Goal: Book appointment/travel/reservation

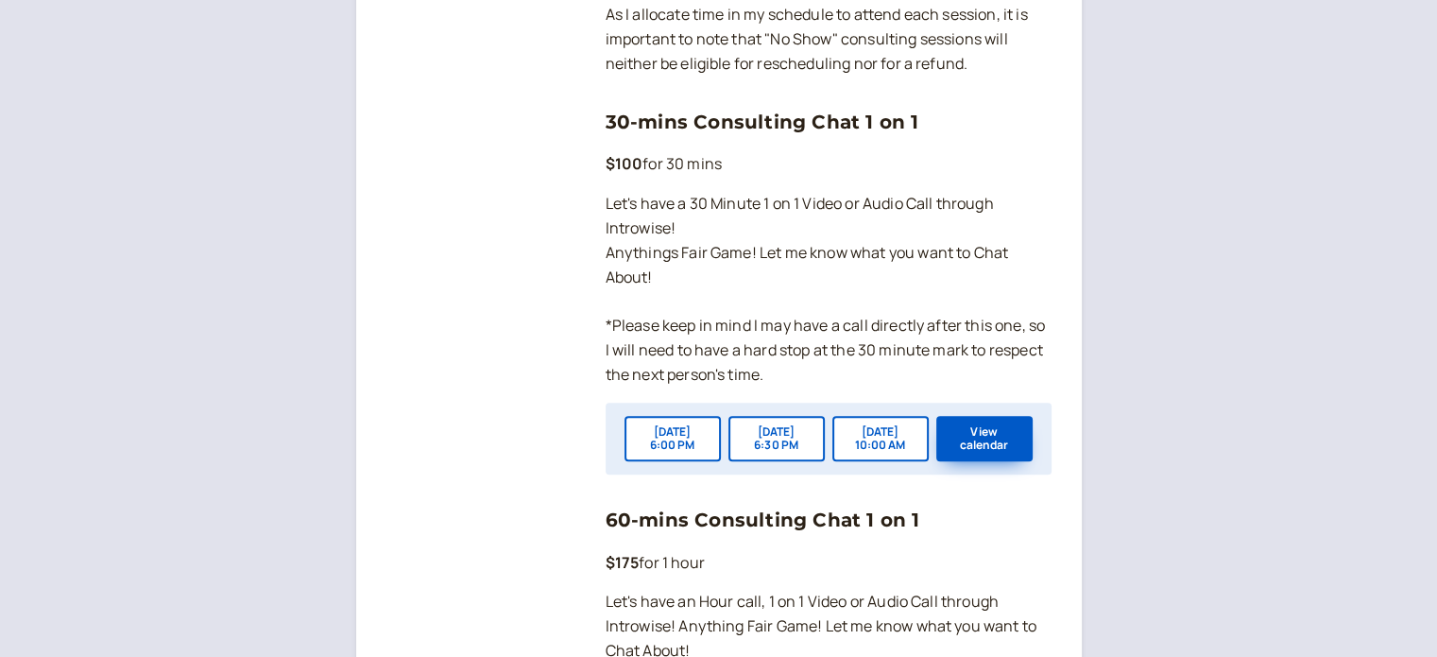
scroll to position [1366, 0]
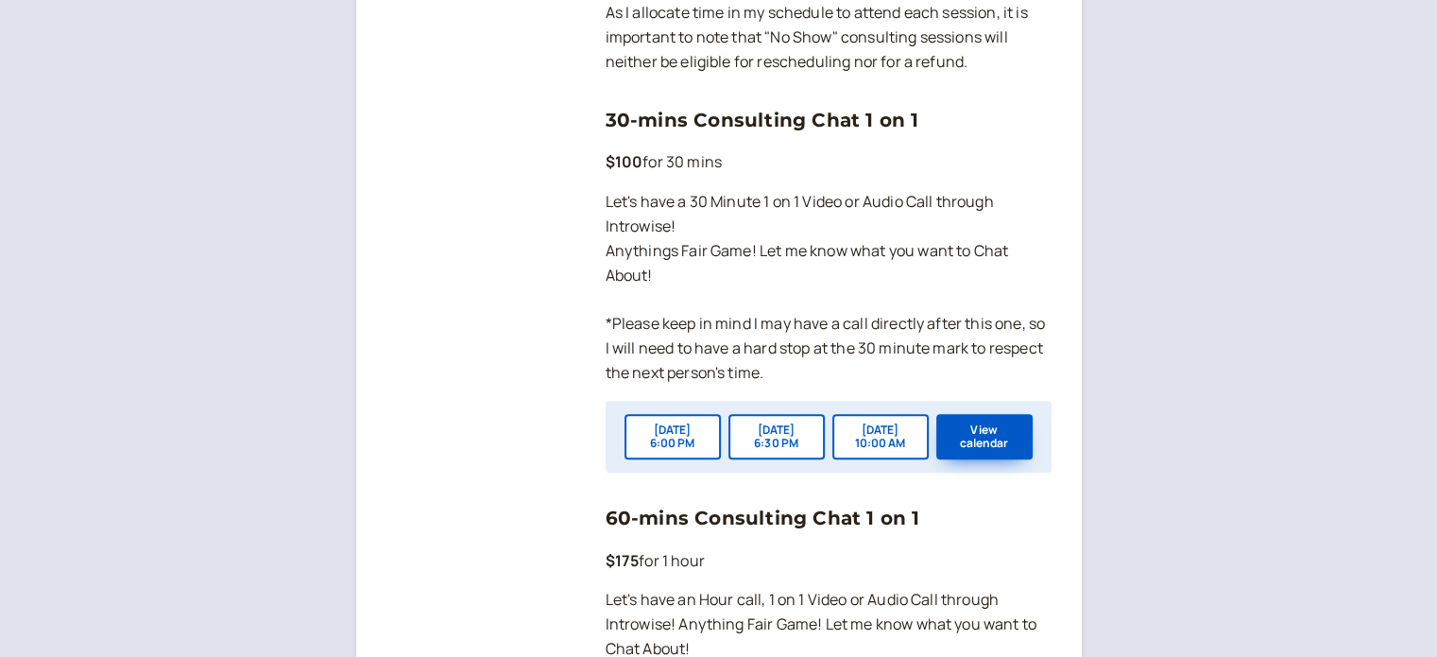
scroll to position [1354, 0]
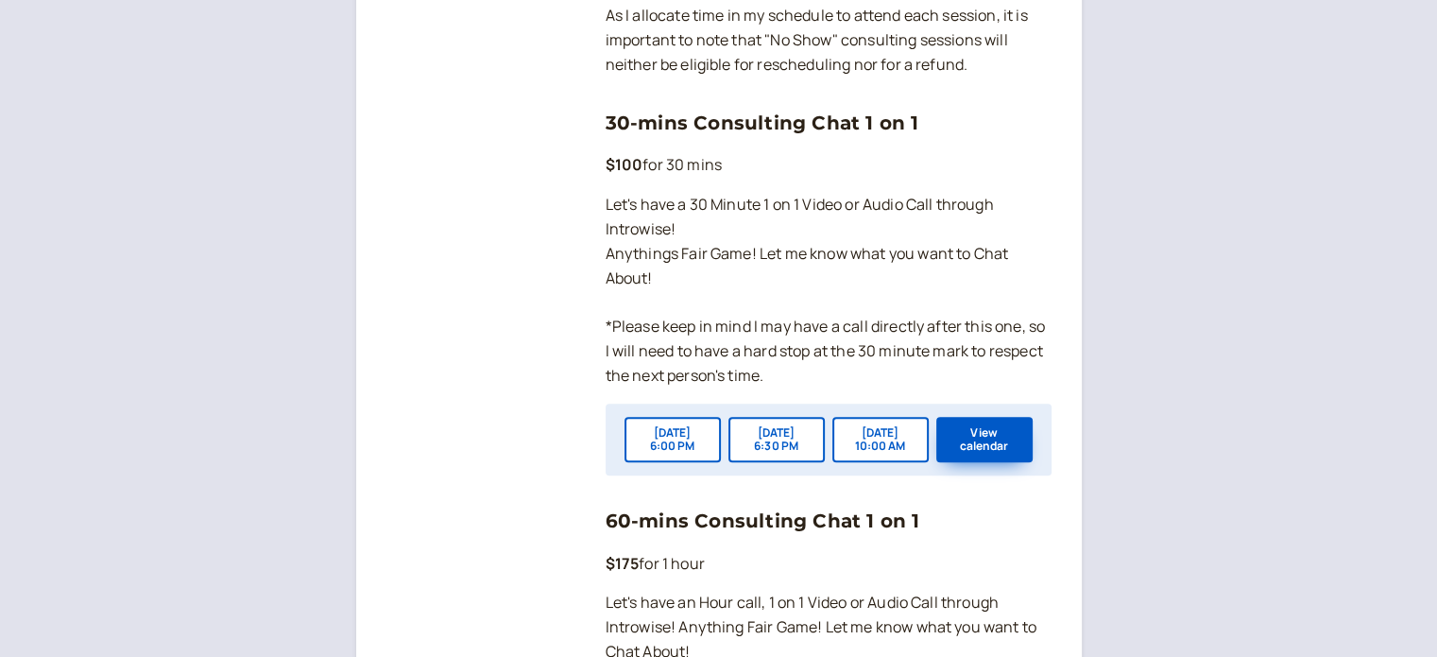
click at [669, 457] on button "[DATE] 6:00 PM" at bounding box center [673, 439] width 96 height 45
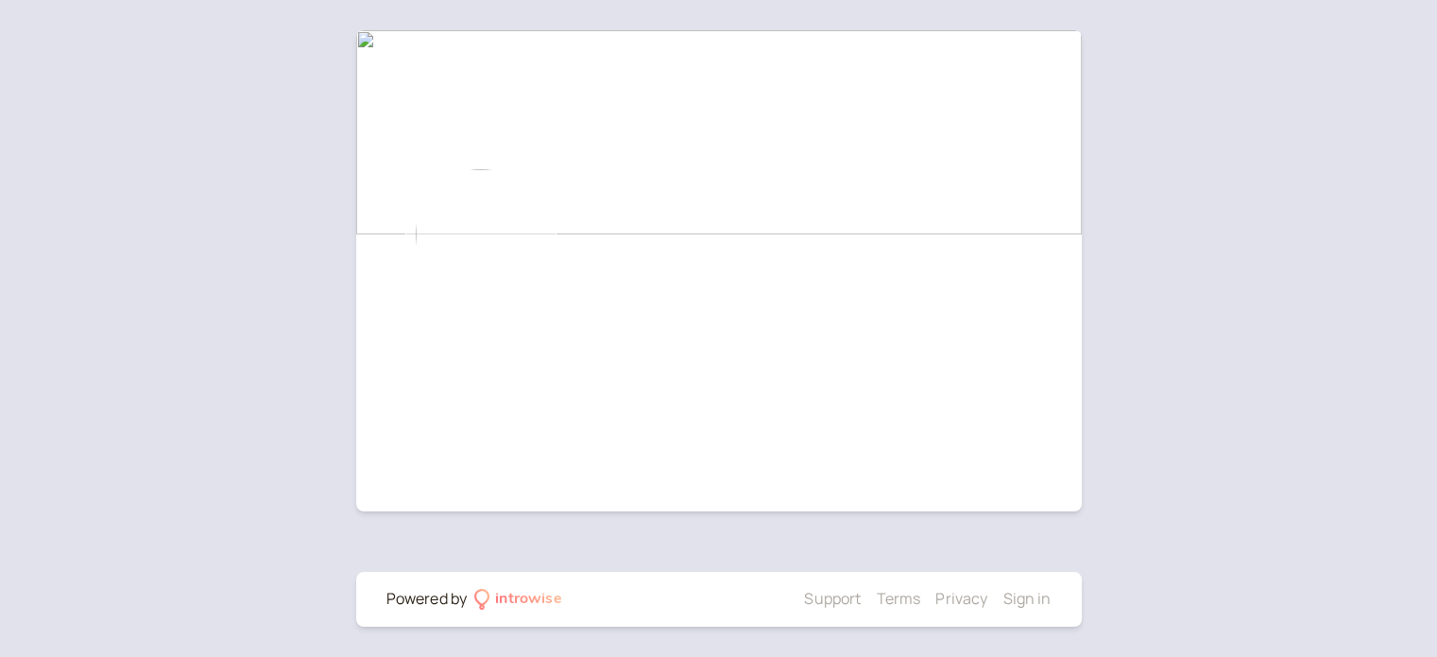
scroll to position [219, 0]
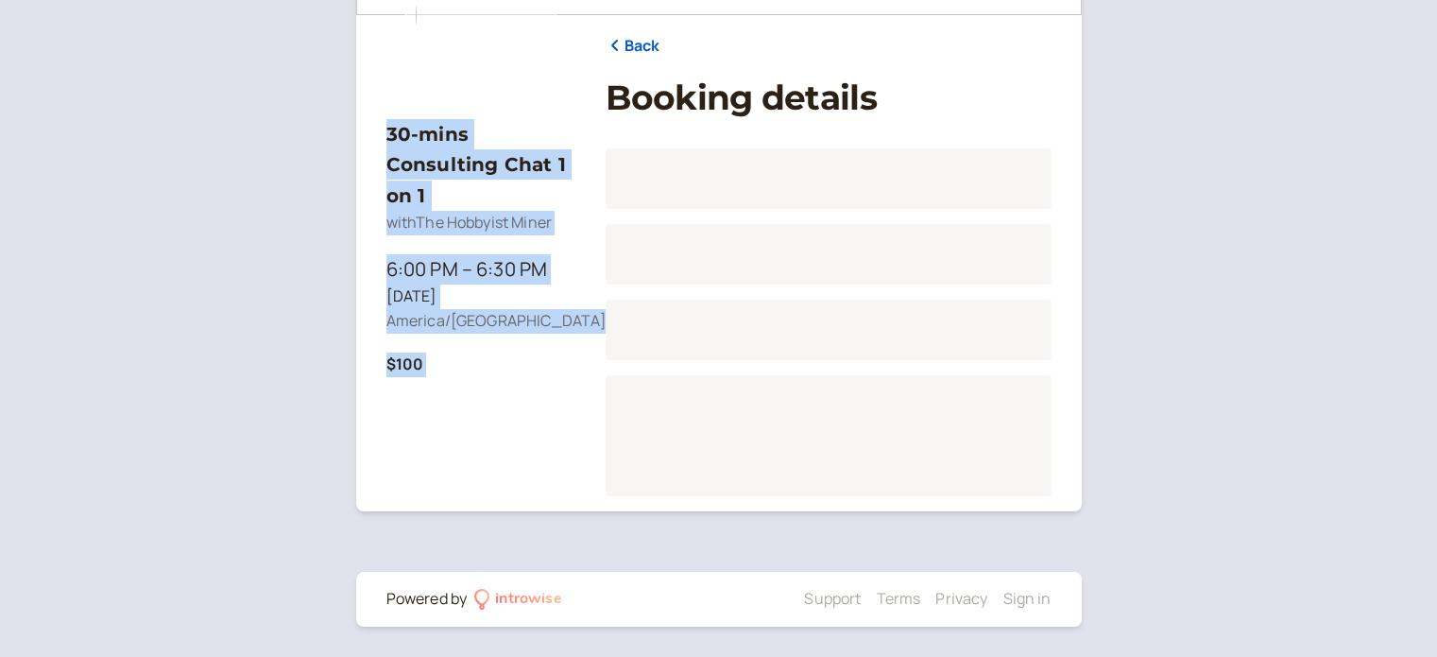
click at [669, 457] on div "Loading..." at bounding box center [829, 435] width 446 height 121
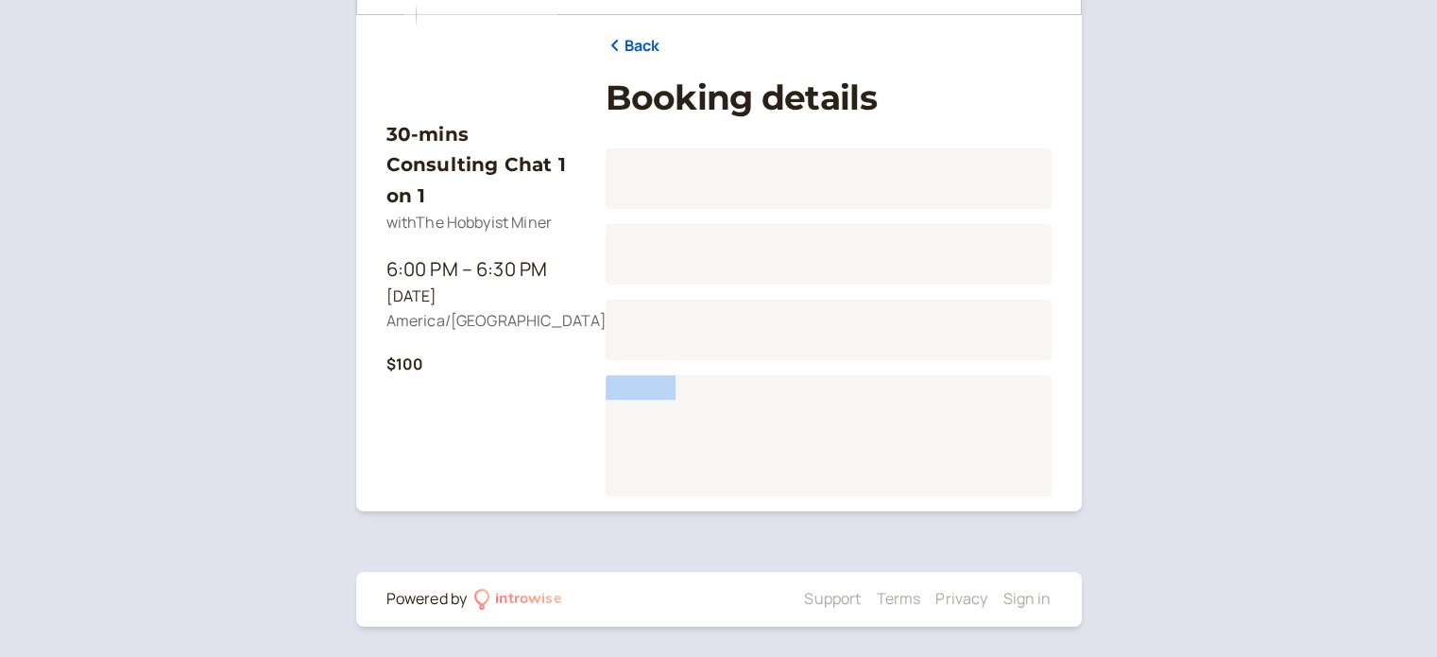
click at [669, 457] on div "Loading..." at bounding box center [829, 435] width 446 height 121
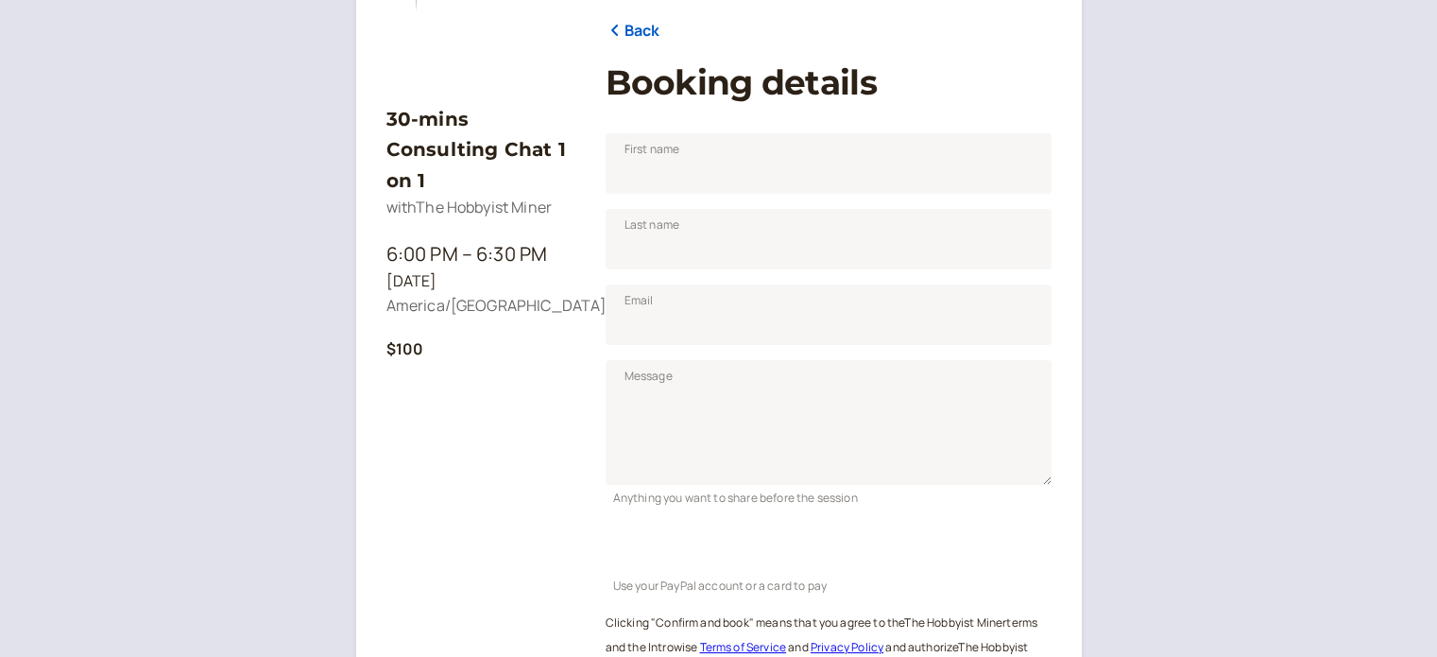
click at [465, 408] on div "30-mins Consulting Chat 1 on 1 with The Hobbyist Miner 6:00 PM – 6:30 PM [DATE]…" at bounding box center [480, 411] width 189 height 670
click at [648, 168] on input "First name" at bounding box center [829, 163] width 446 height 60
type input "[PERSON_NAME]"
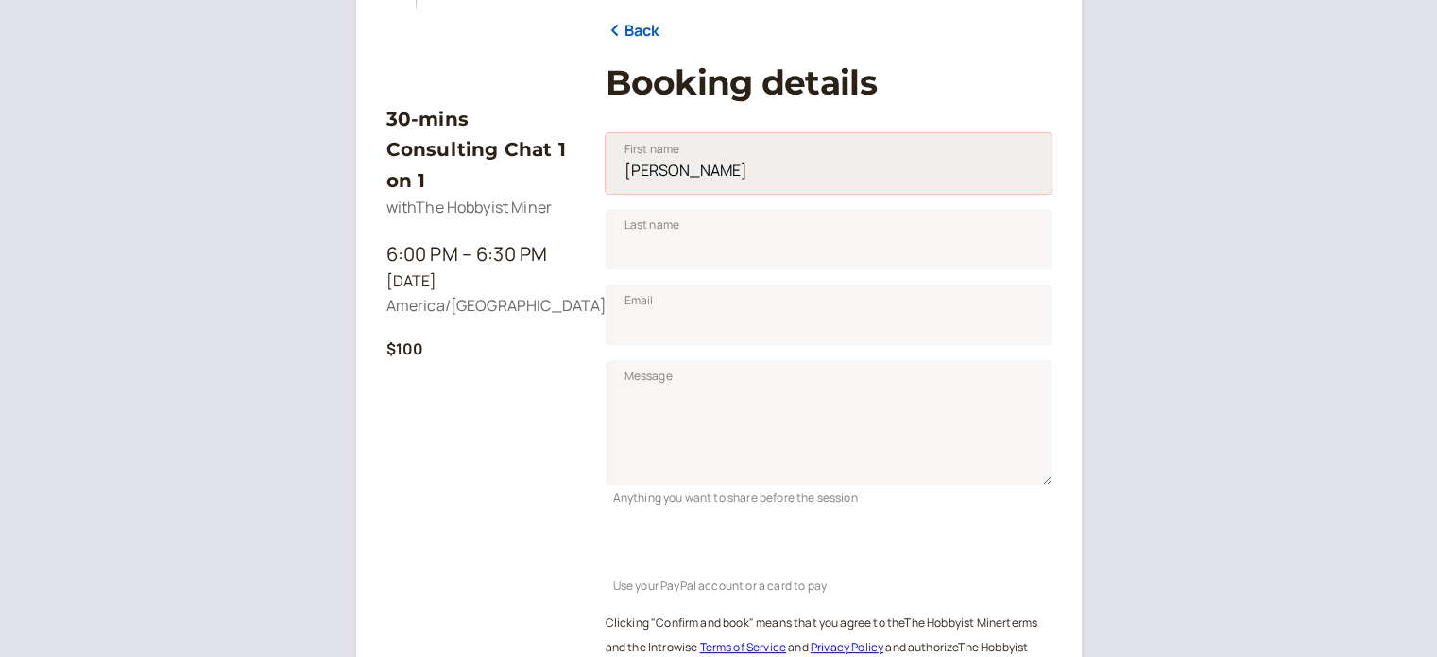
type input "Brown"
type input "[EMAIL_ADDRESS][DOMAIN_NAME]"
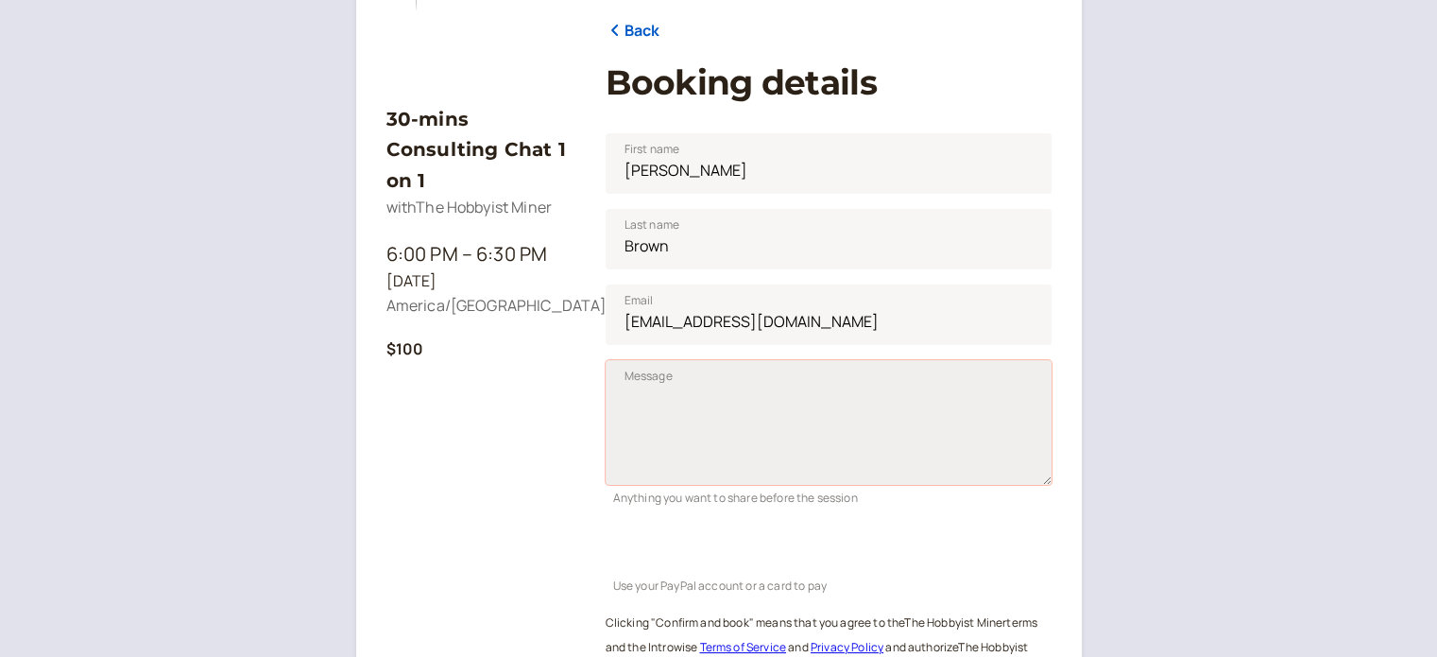
click at [631, 390] on textarea "Message" at bounding box center [829, 422] width 446 height 125
type textarea "Need help with my KS 7 LITE"
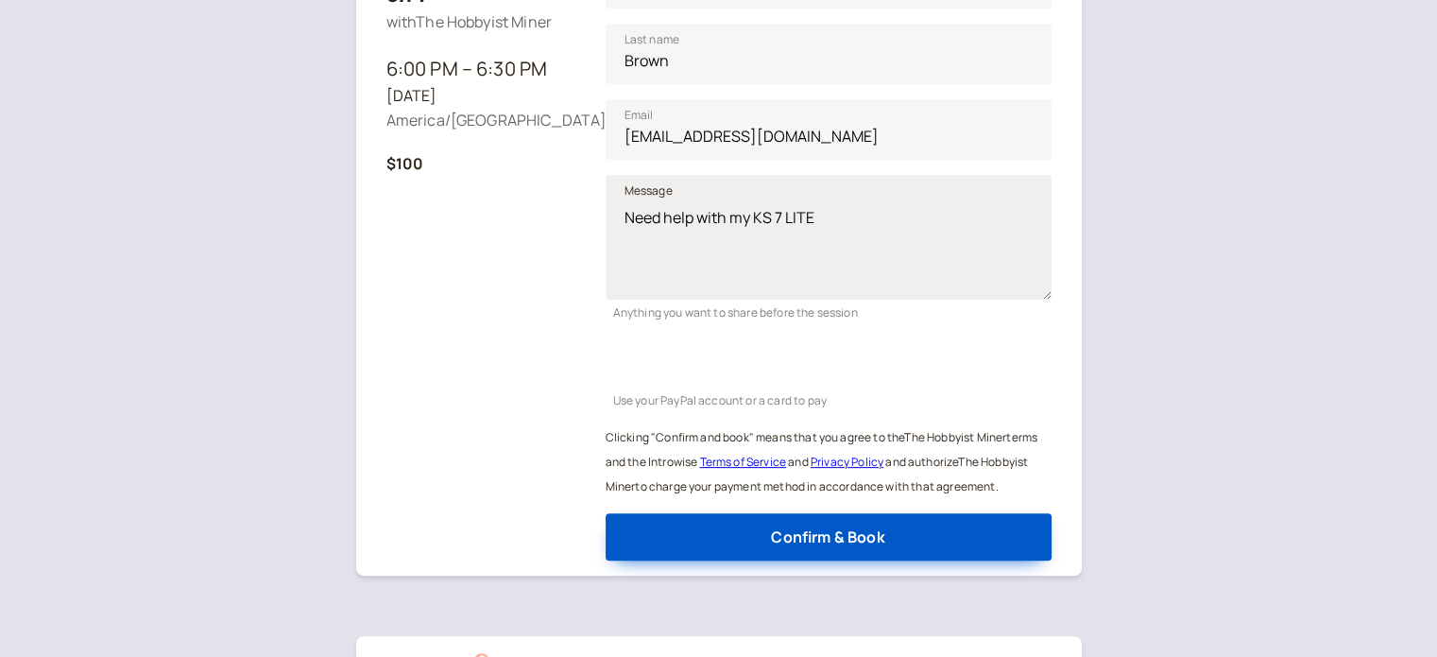
scroll to position [481, 0]
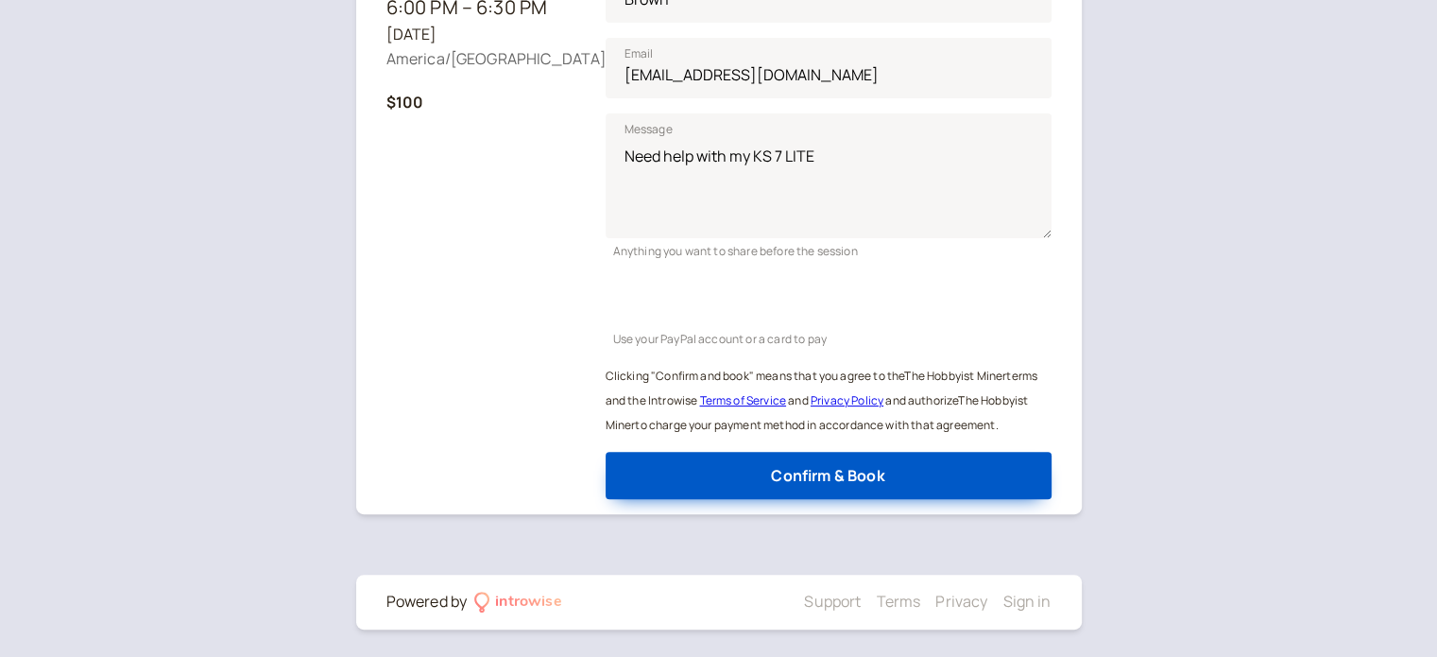
click at [408, 489] on div "30-mins Consulting Chat 1 on 1 with The Hobbyist Miner 6:00 PM – 6:30 PM [DATE]…" at bounding box center [480, 164] width 189 height 670
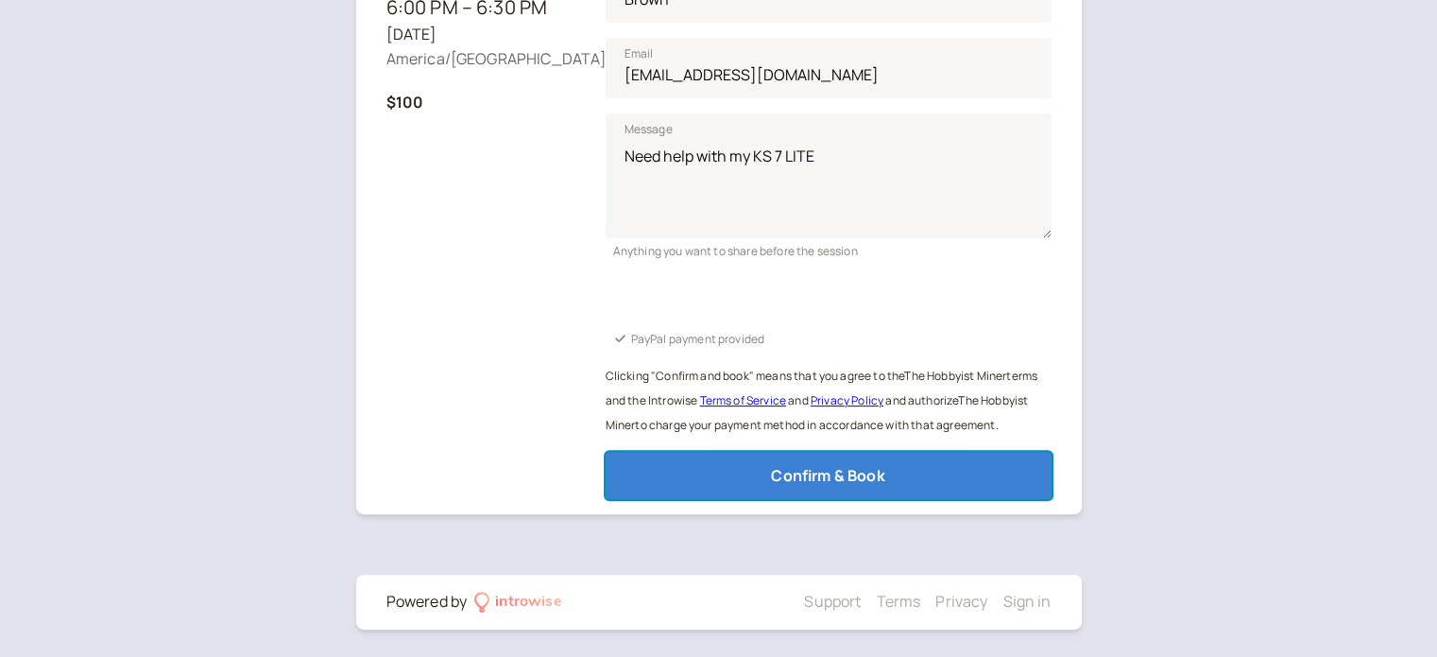
click at [773, 476] on span "Confirm & Book" at bounding box center [827, 475] width 113 height 21
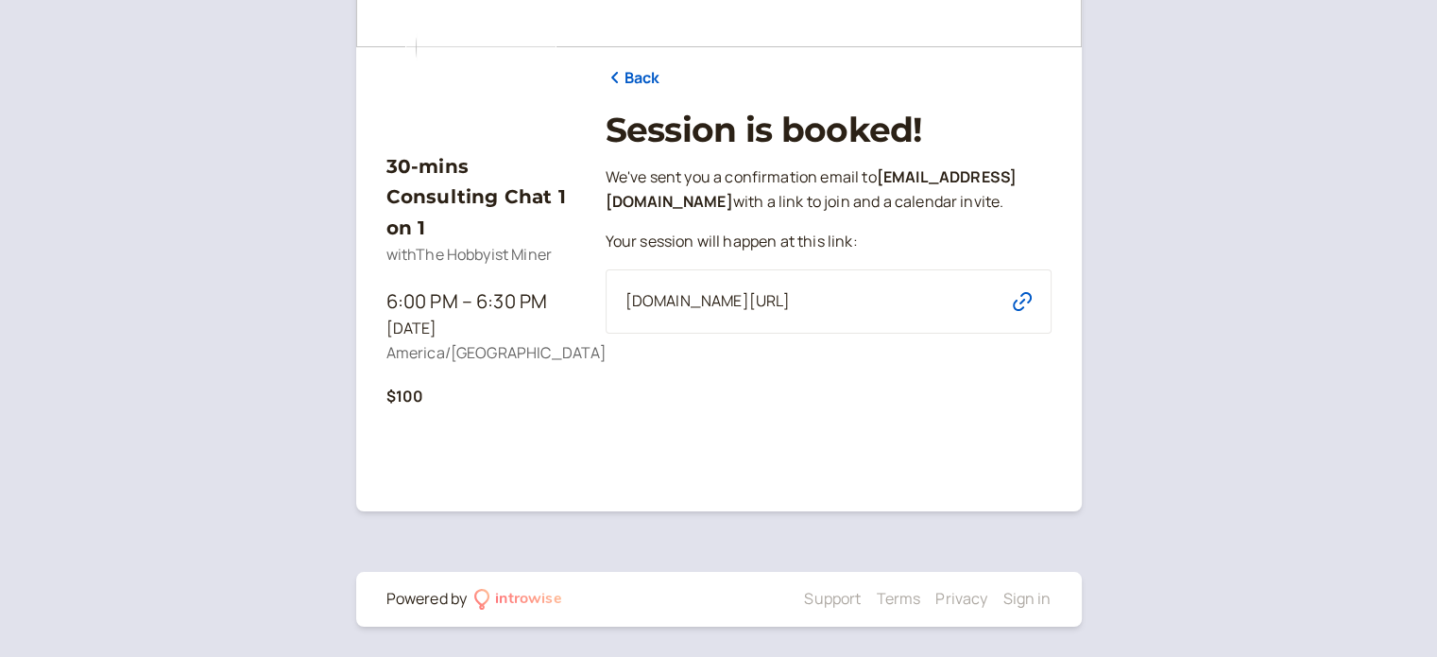
scroll to position [186, 0]
click at [1022, 312] on icon "button" at bounding box center [1022, 302] width 19 height 19
click at [1026, 312] on icon "button" at bounding box center [1022, 302] width 19 height 19
